Goal: Browse casually

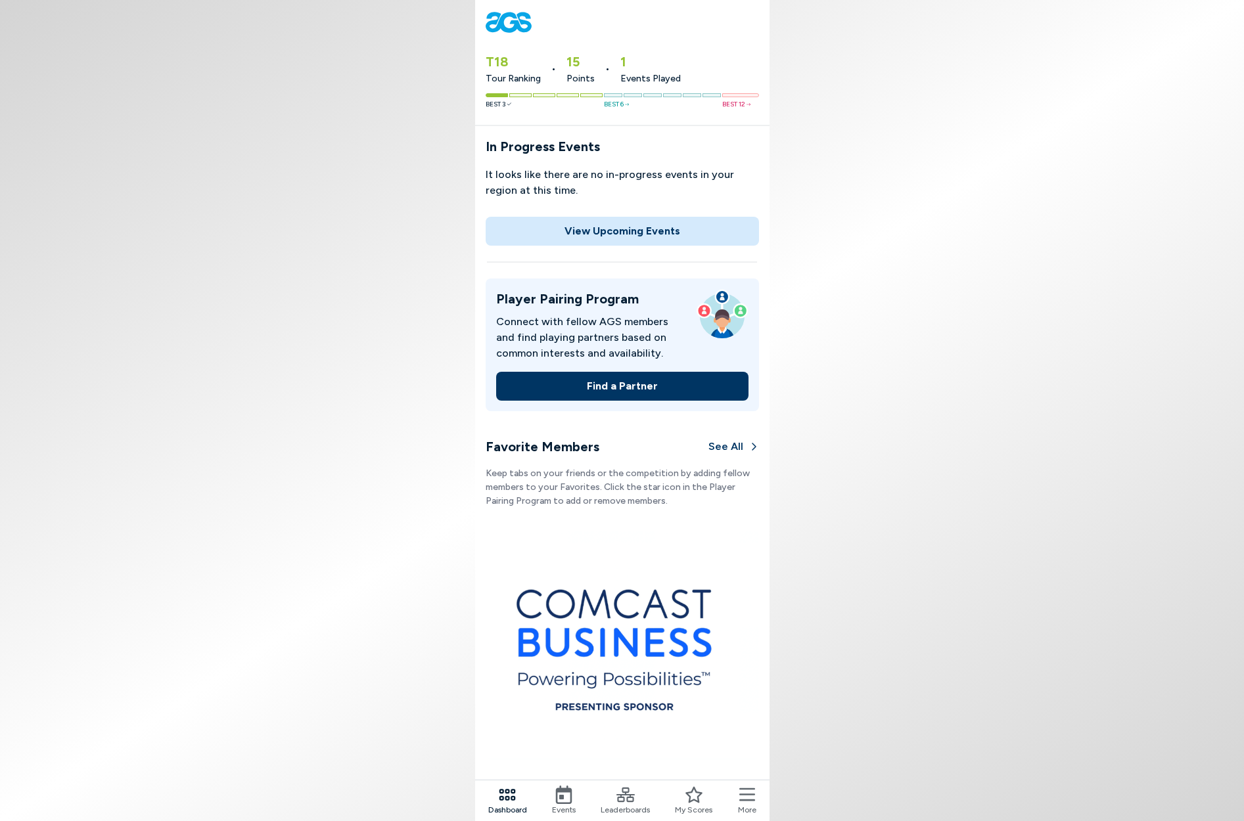
click at [370, 175] on body "T18 Tour Ranking • 15 Points • 1 Events Played Best 3 Best 6 Best 12 In Progres…" at bounding box center [622, 410] width 1244 height 821
